Goal: Task Accomplishment & Management: Complete application form

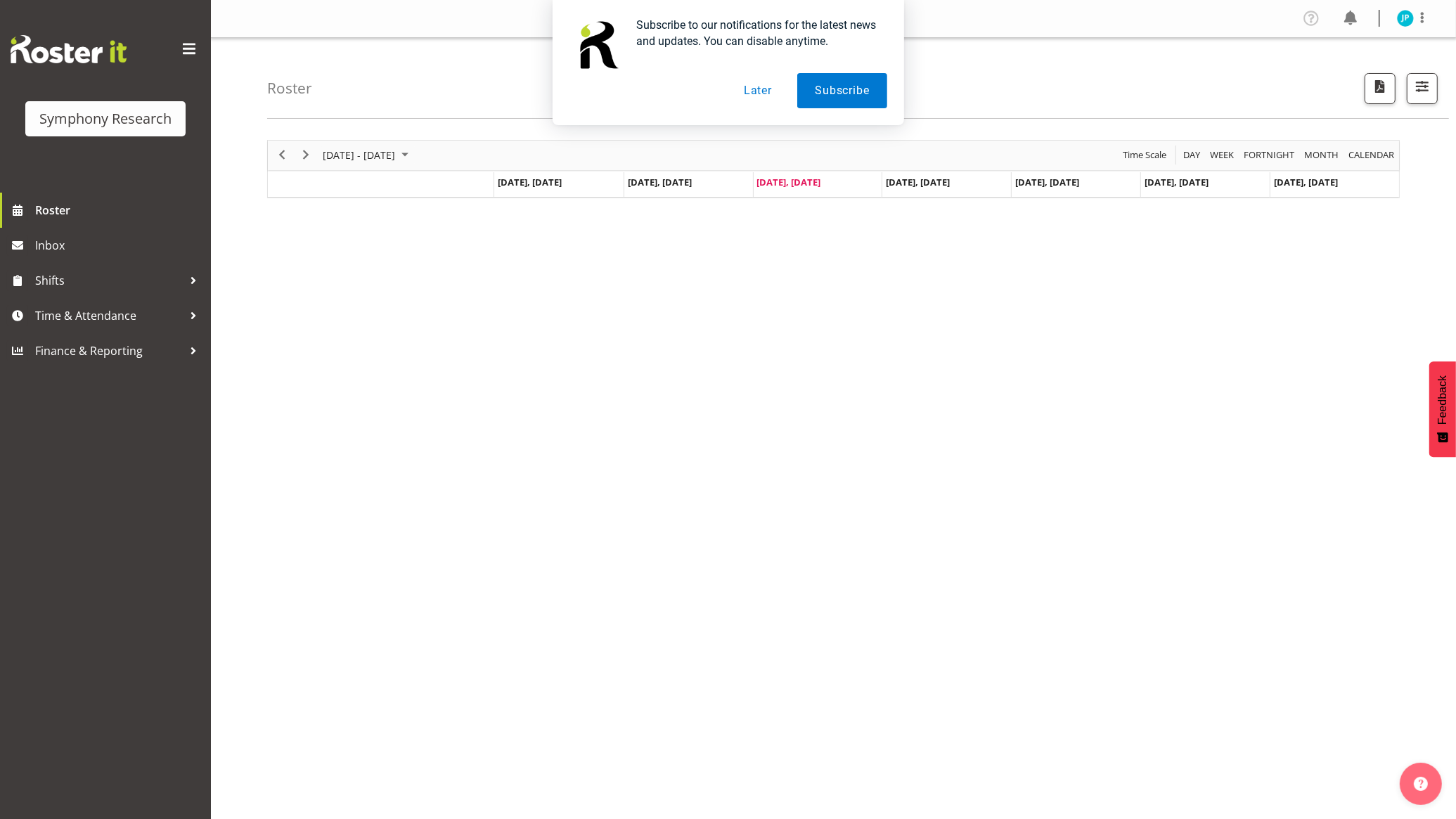
click at [768, 96] on button "Later" at bounding box center [758, 90] width 63 height 35
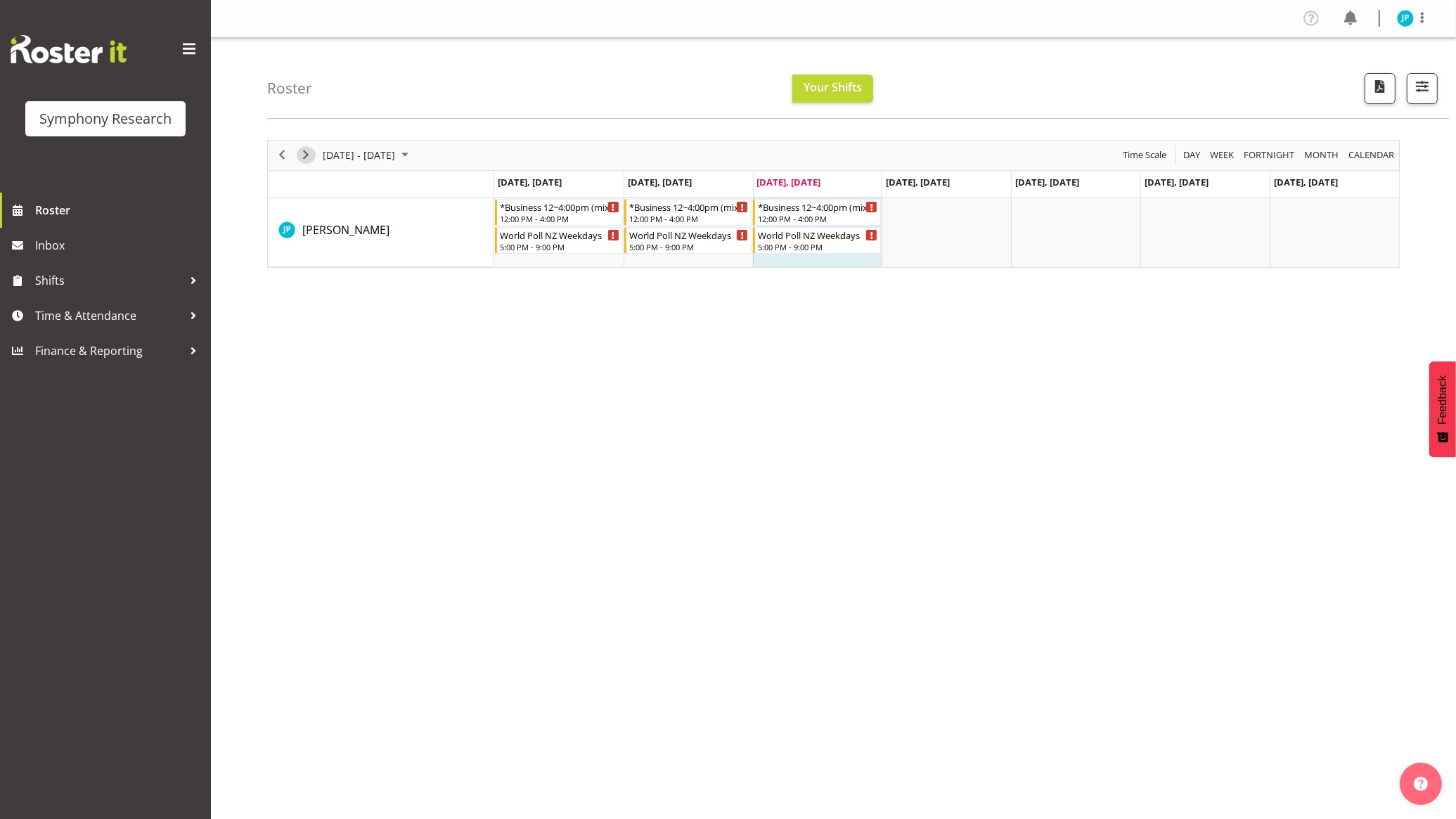
click at [310, 152] on span "Next" at bounding box center [306, 155] width 17 height 18
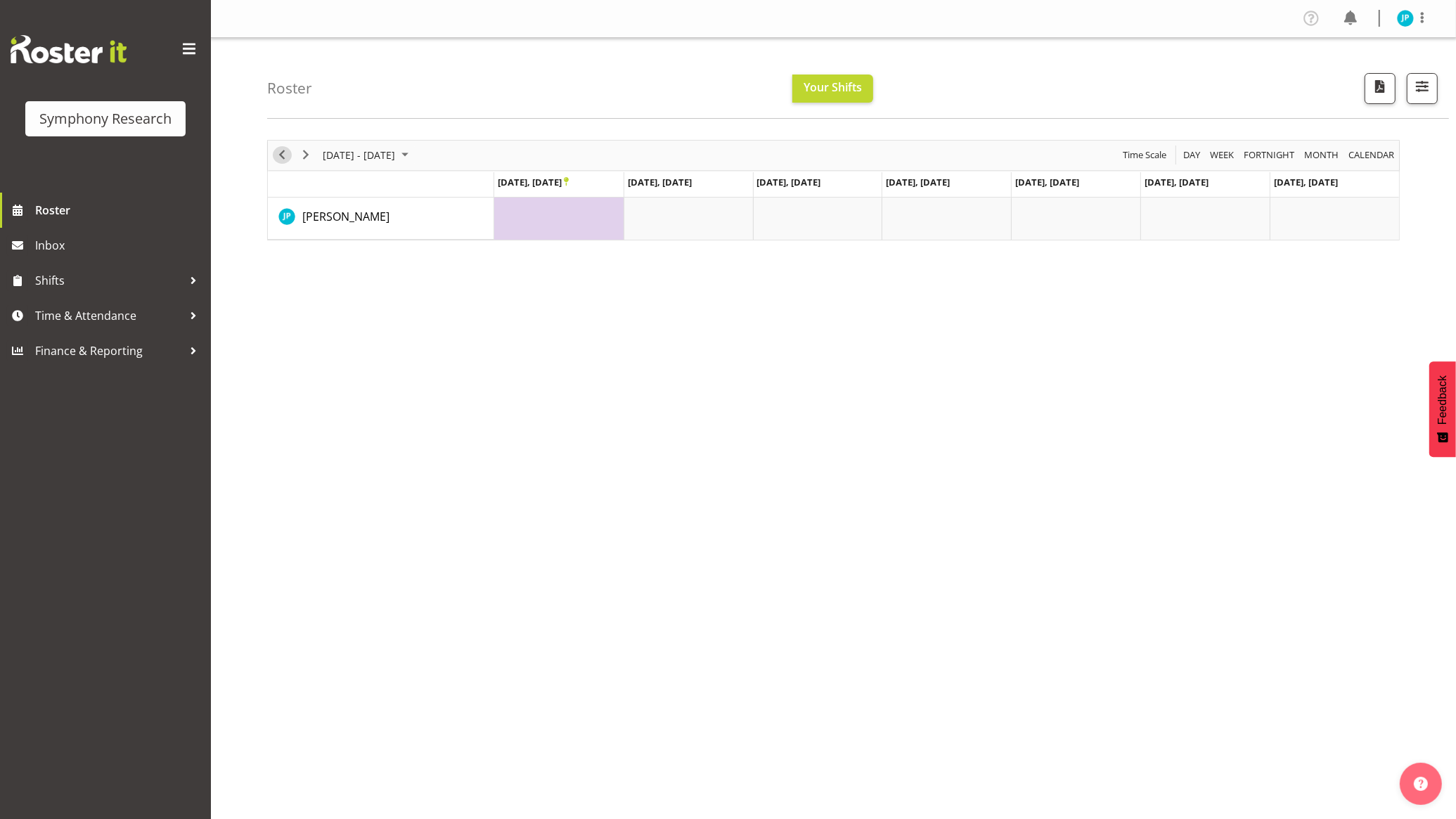
click at [281, 152] on span "Previous" at bounding box center [282, 155] width 17 height 18
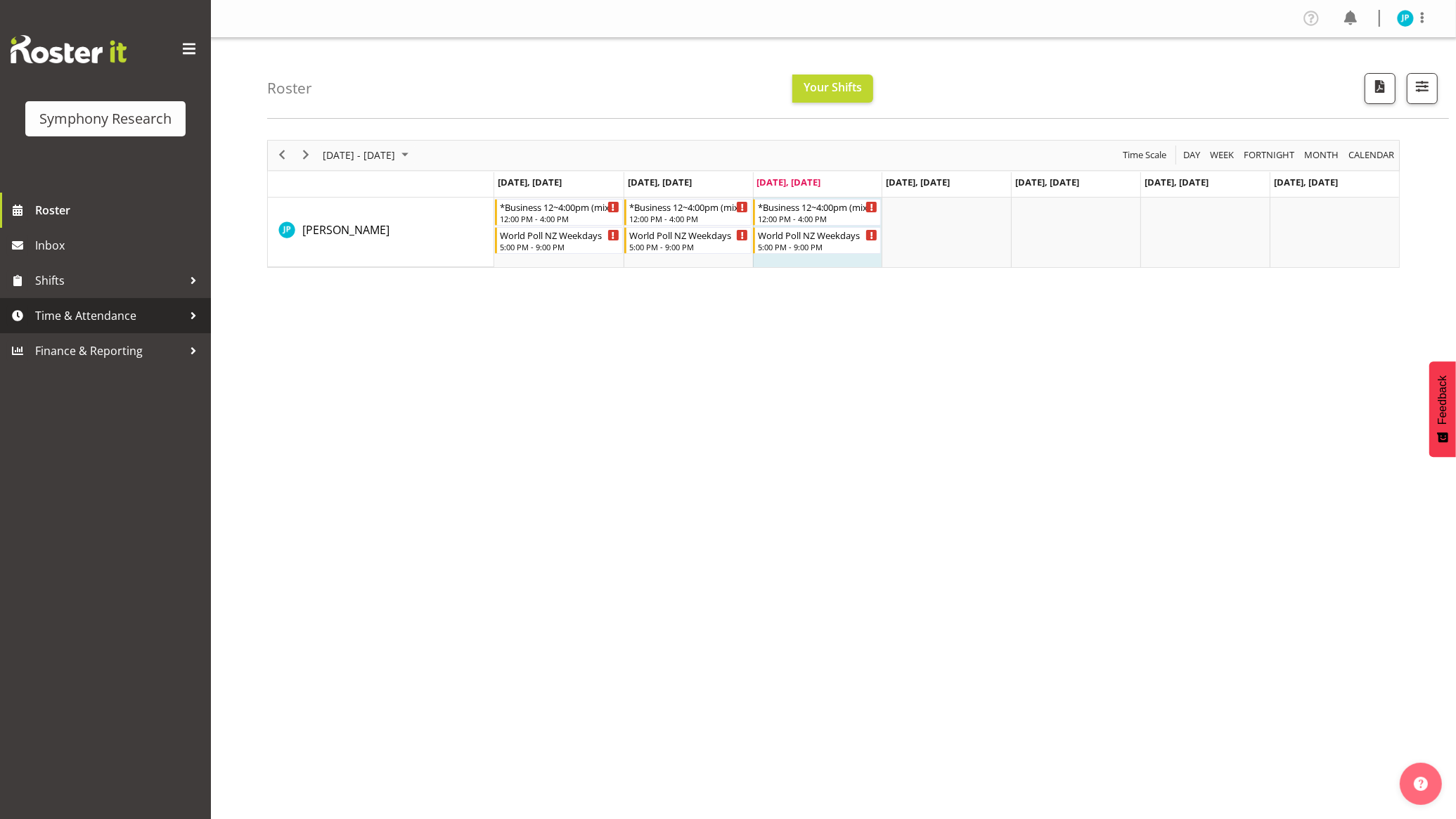
click at [149, 310] on span "Time & Attendance" at bounding box center [108, 315] width 148 height 21
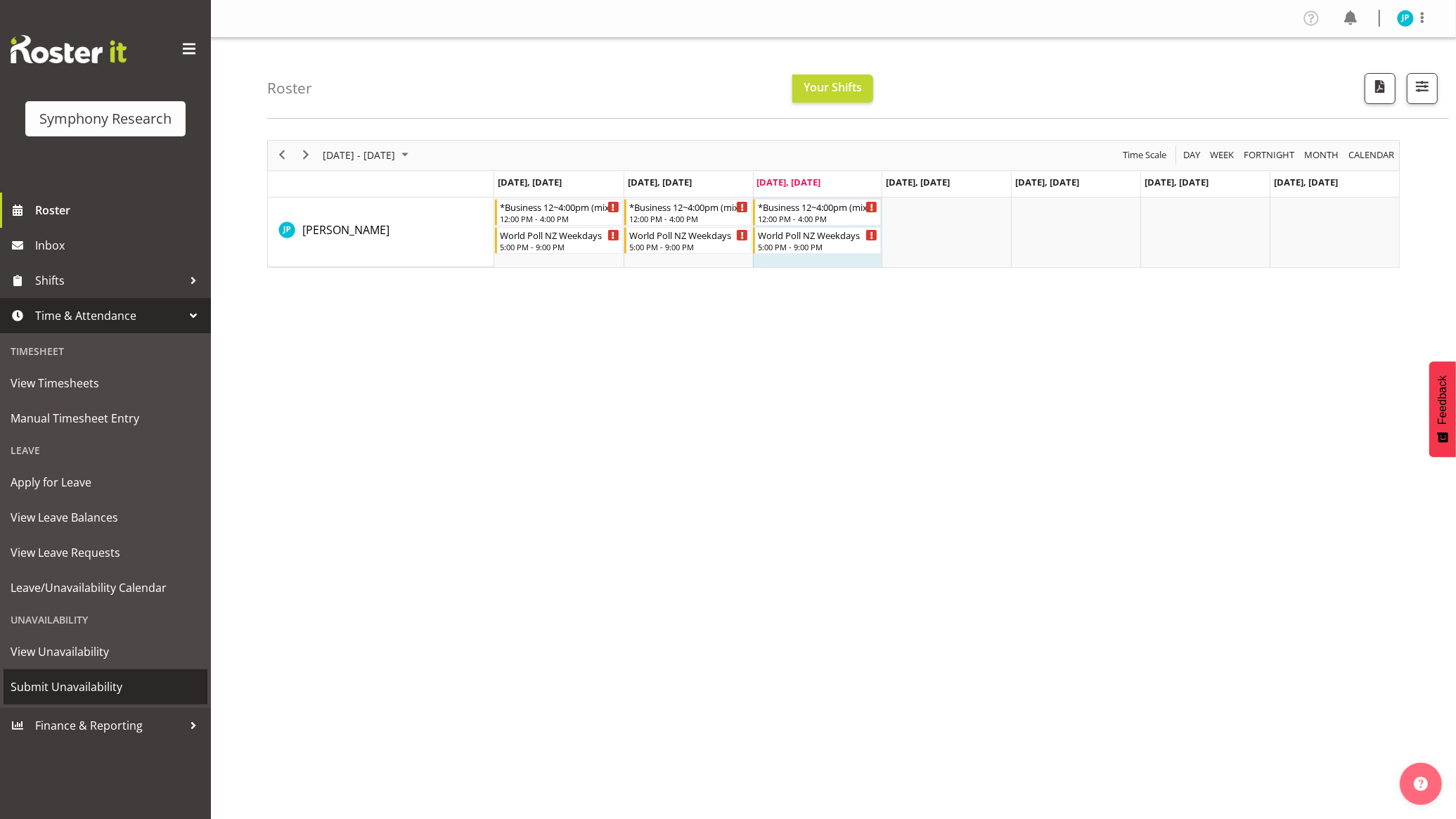
click at [131, 686] on span "Submit Unavailability" at bounding box center [105, 687] width 190 height 21
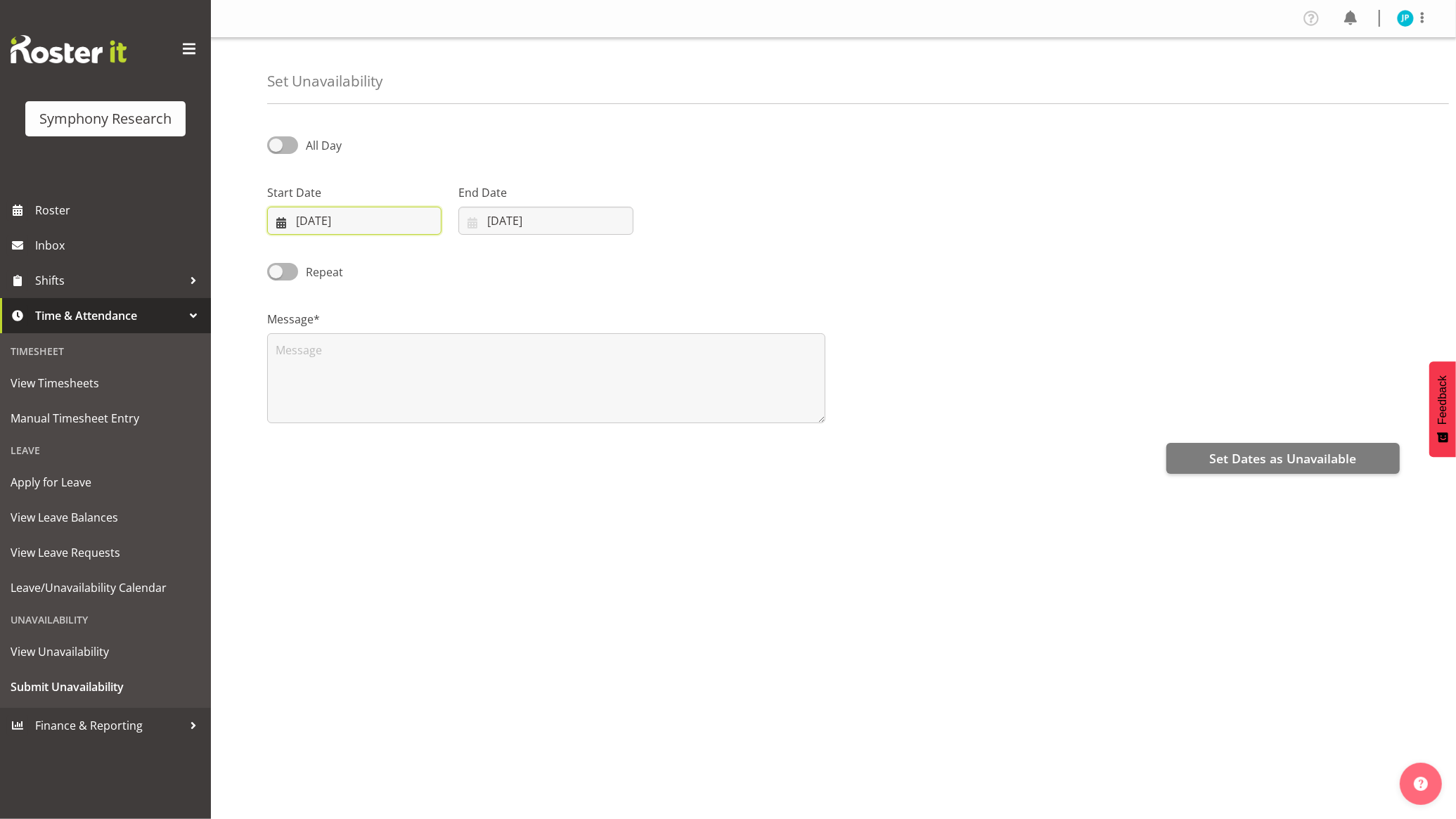
click at [358, 218] on input "[DATE]" at bounding box center [354, 221] width 174 height 28
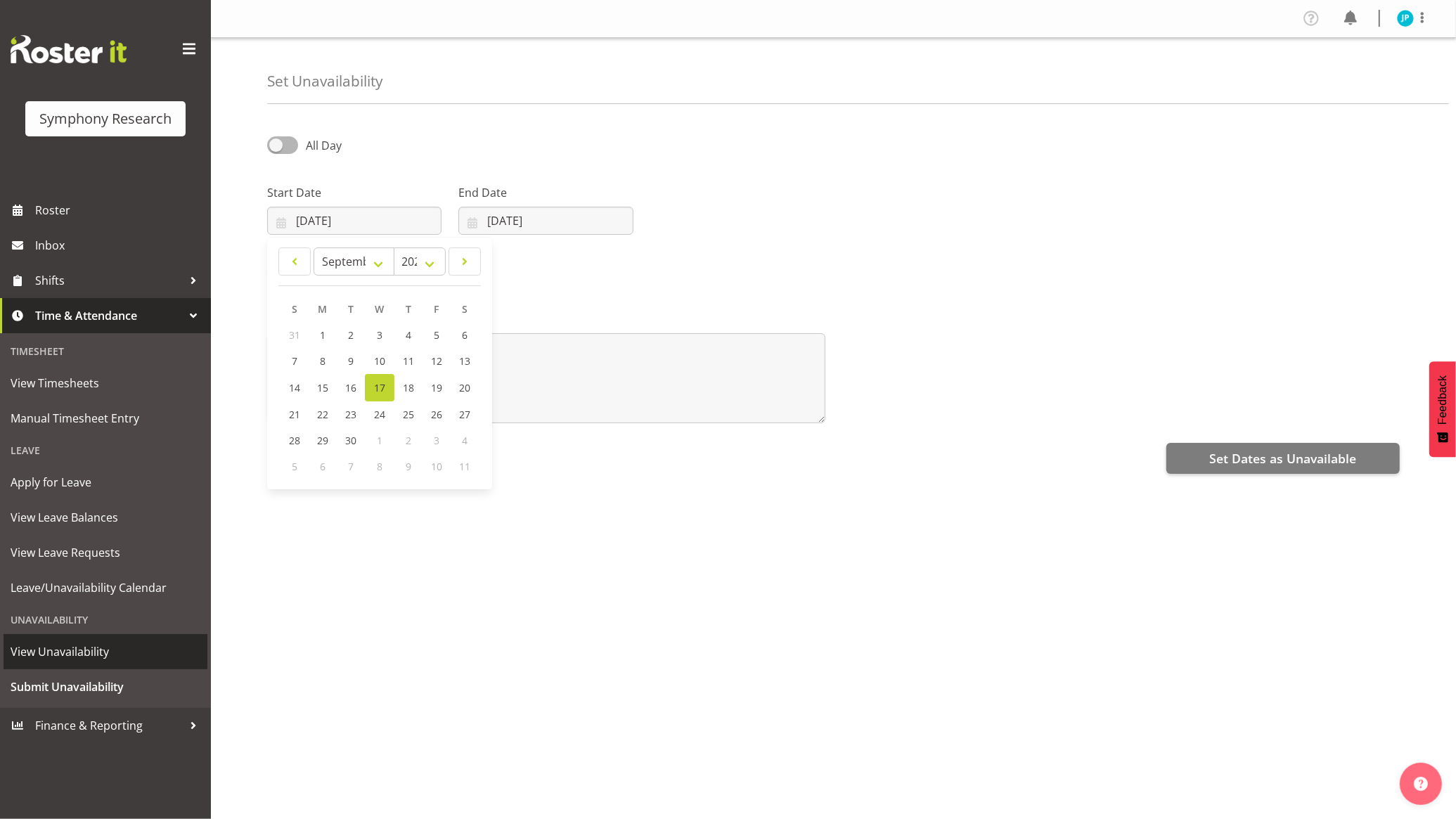
click at [102, 644] on span "View Unavailability" at bounding box center [105, 651] width 190 height 21
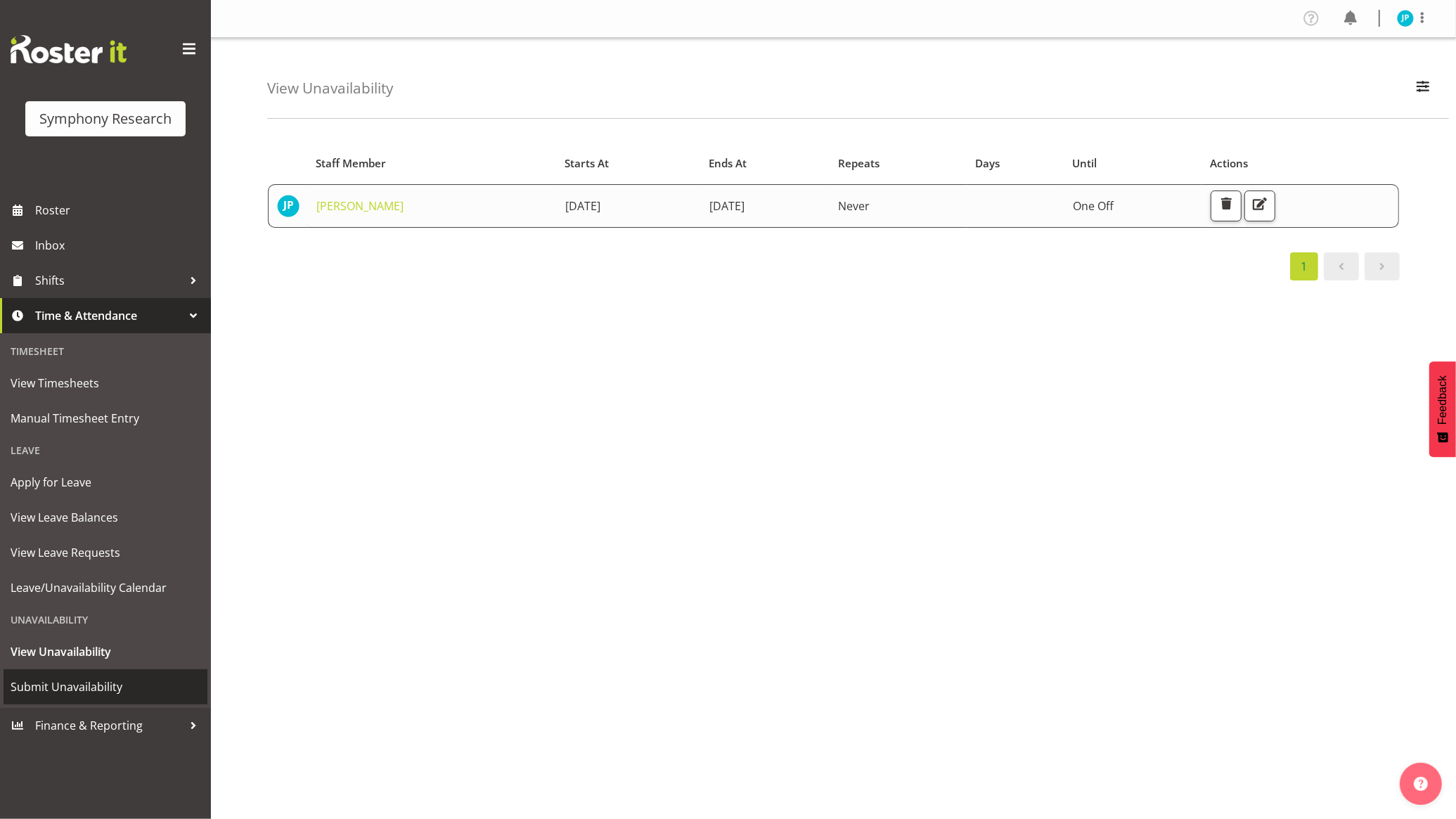
click at [99, 677] on span "Submit Unavailability" at bounding box center [105, 687] width 190 height 21
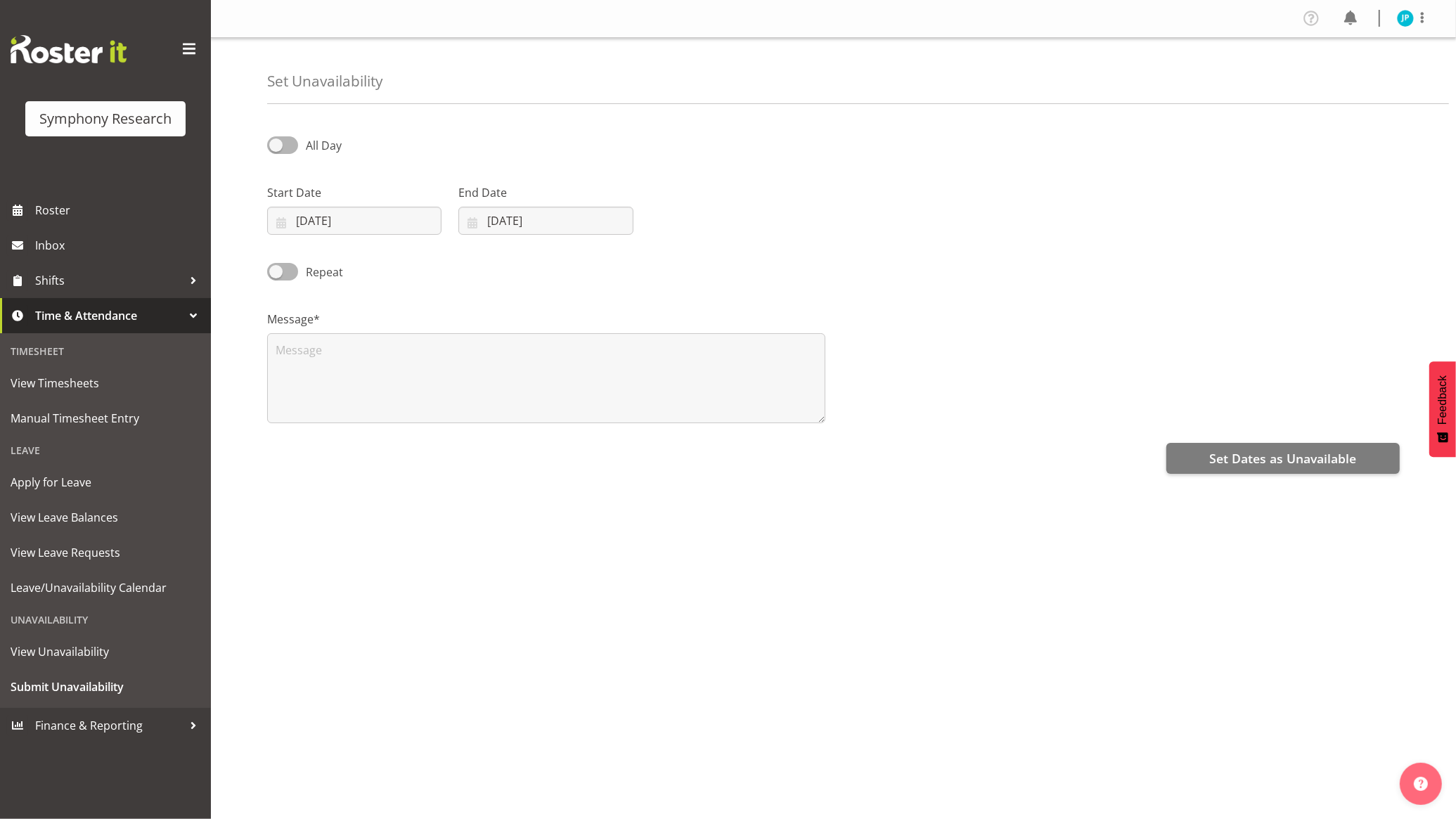
click at [697, 585] on div "All Day Start Date 17/09/2025 January February March April May June July August…" at bounding box center [862, 396] width 1189 height 563
click at [365, 212] on input "17/09/2025" at bounding box center [354, 221] width 174 height 28
click at [468, 413] on span "27" at bounding box center [464, 414] width 12 height 13
type input "27/09/2025"
click at [587, 214] on input "17/09/2025" at bounding box center [545, 221] width 174 height 28
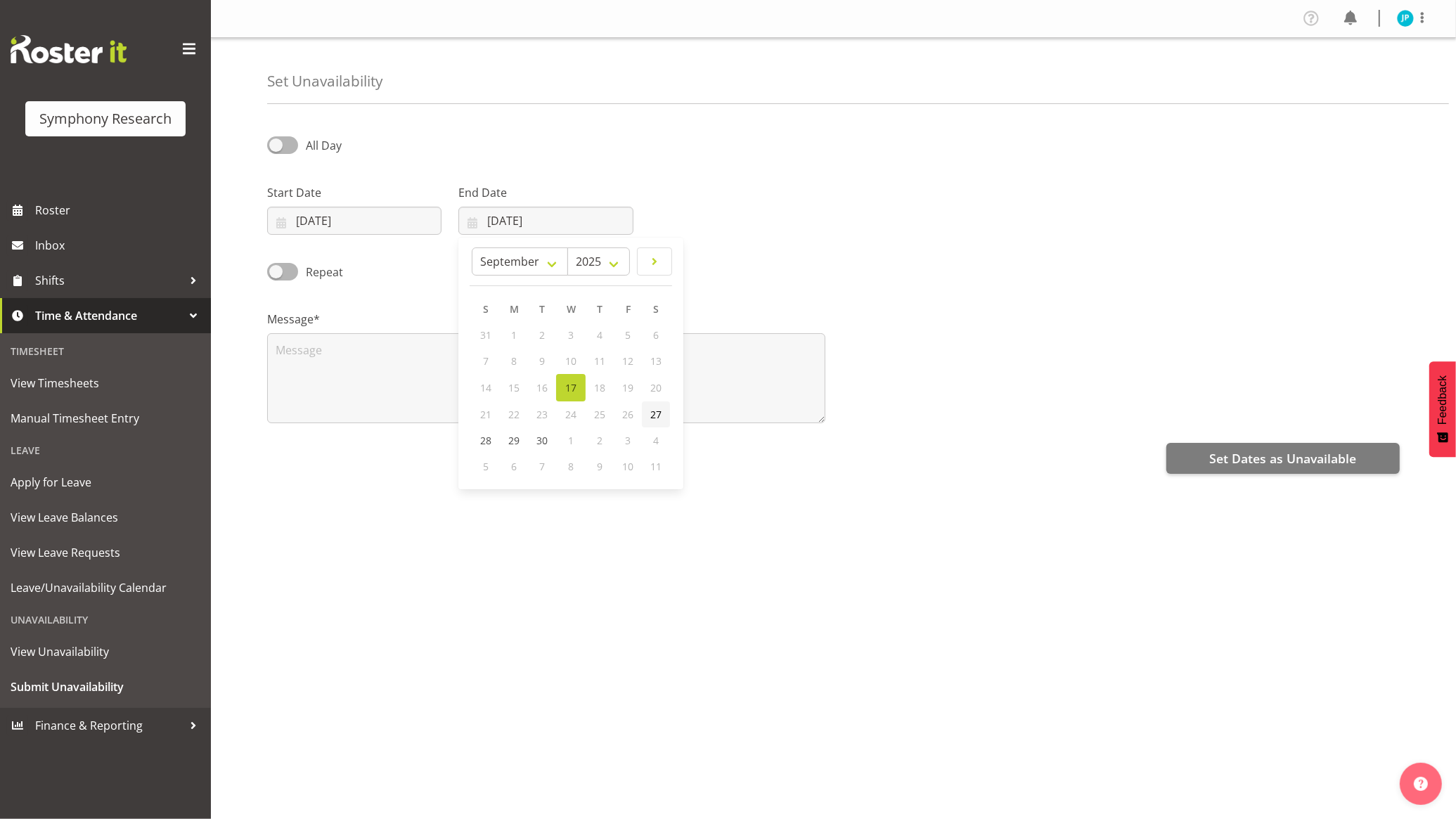
click at [658, 420] on span "27" at bounding box center [656, 414] width 12 height 13
type input "27/09/2025"
click at [1266, 451] on span "Set Dates as Unavailable" at bounding box center [1283, 458] width 147 height 19
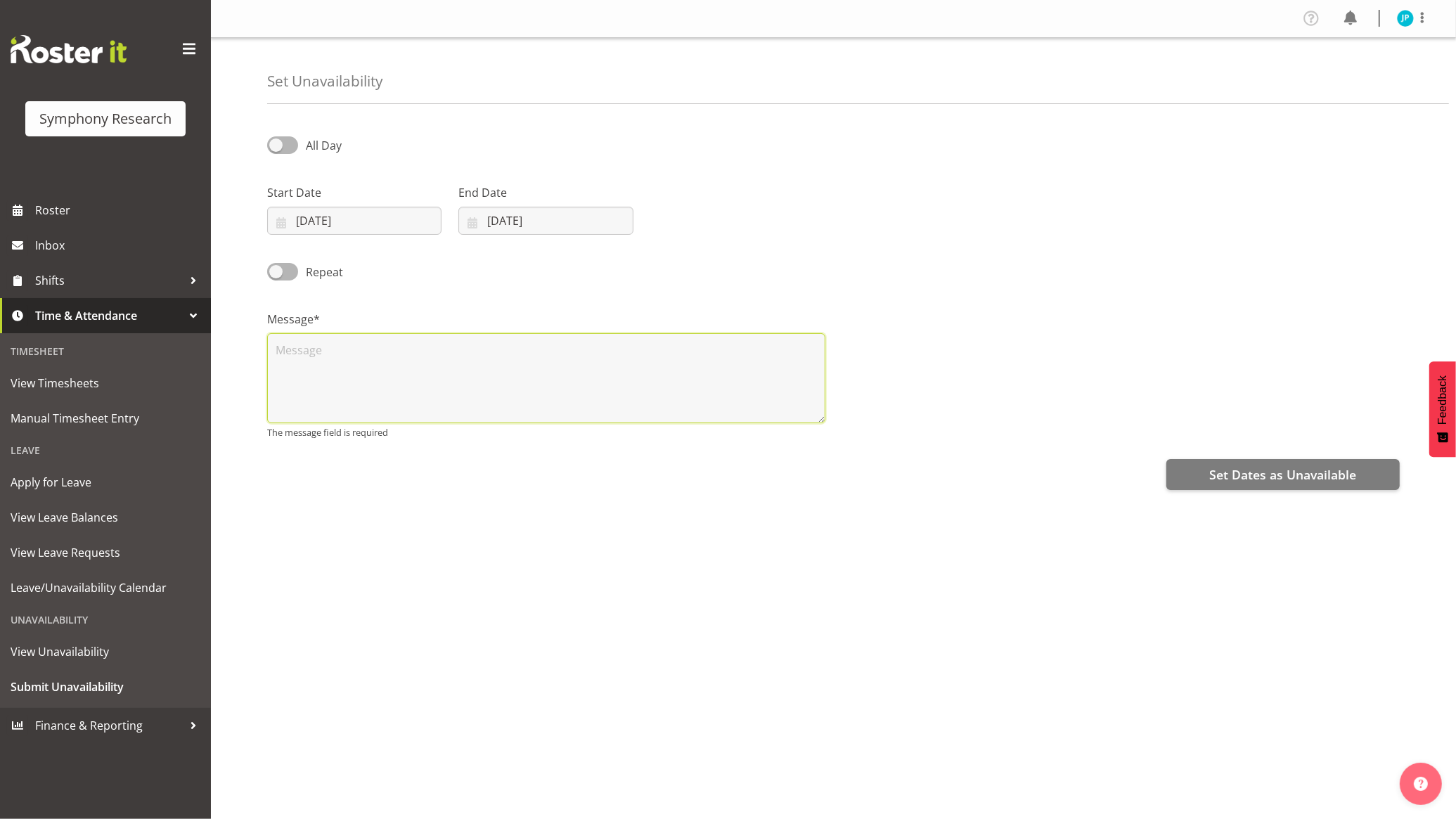
click at [478, 351] on textarea at bounding box center [546, 378] width 558 height 90
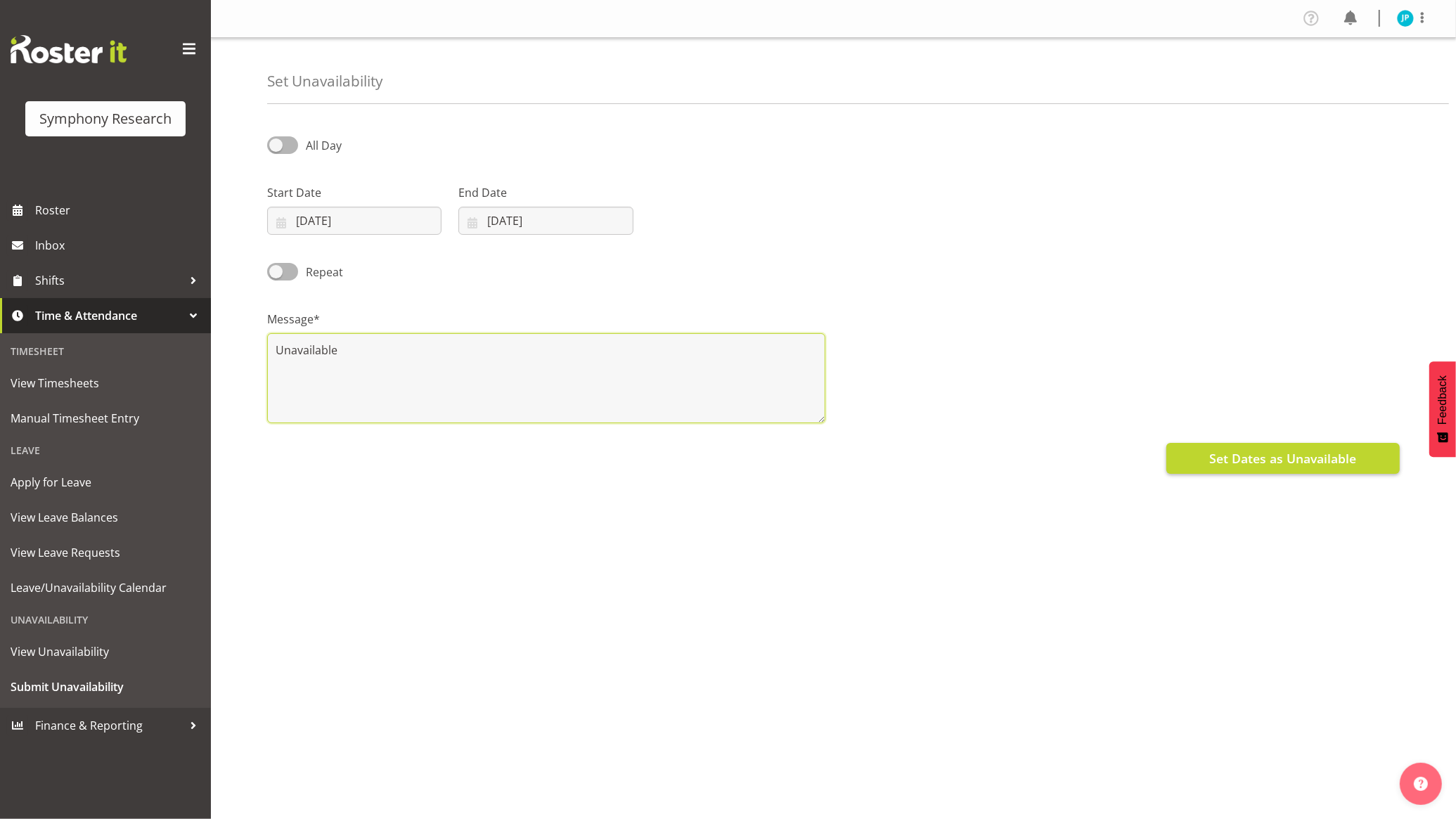
type textarea "Unavailable"
click at [1328, 458] on span "Set Dates as Unavailable" at bounding box center [1283, 458] width 147 height 19
